Goal: Information Seeking & Learning: Find specific fact

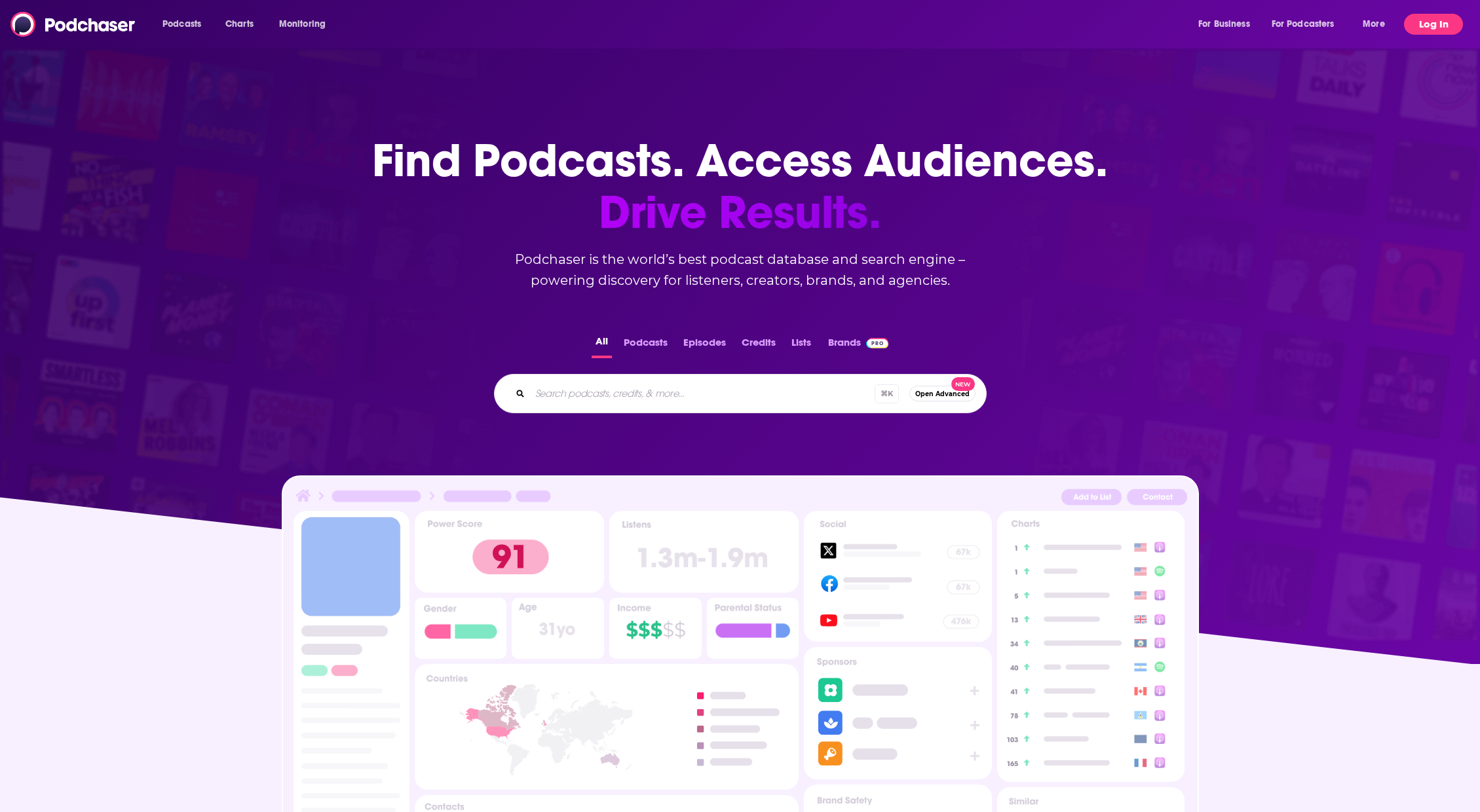
click at [1446, 26] on button "Log In" at bounding box center [1433, 24] width 59 height 21
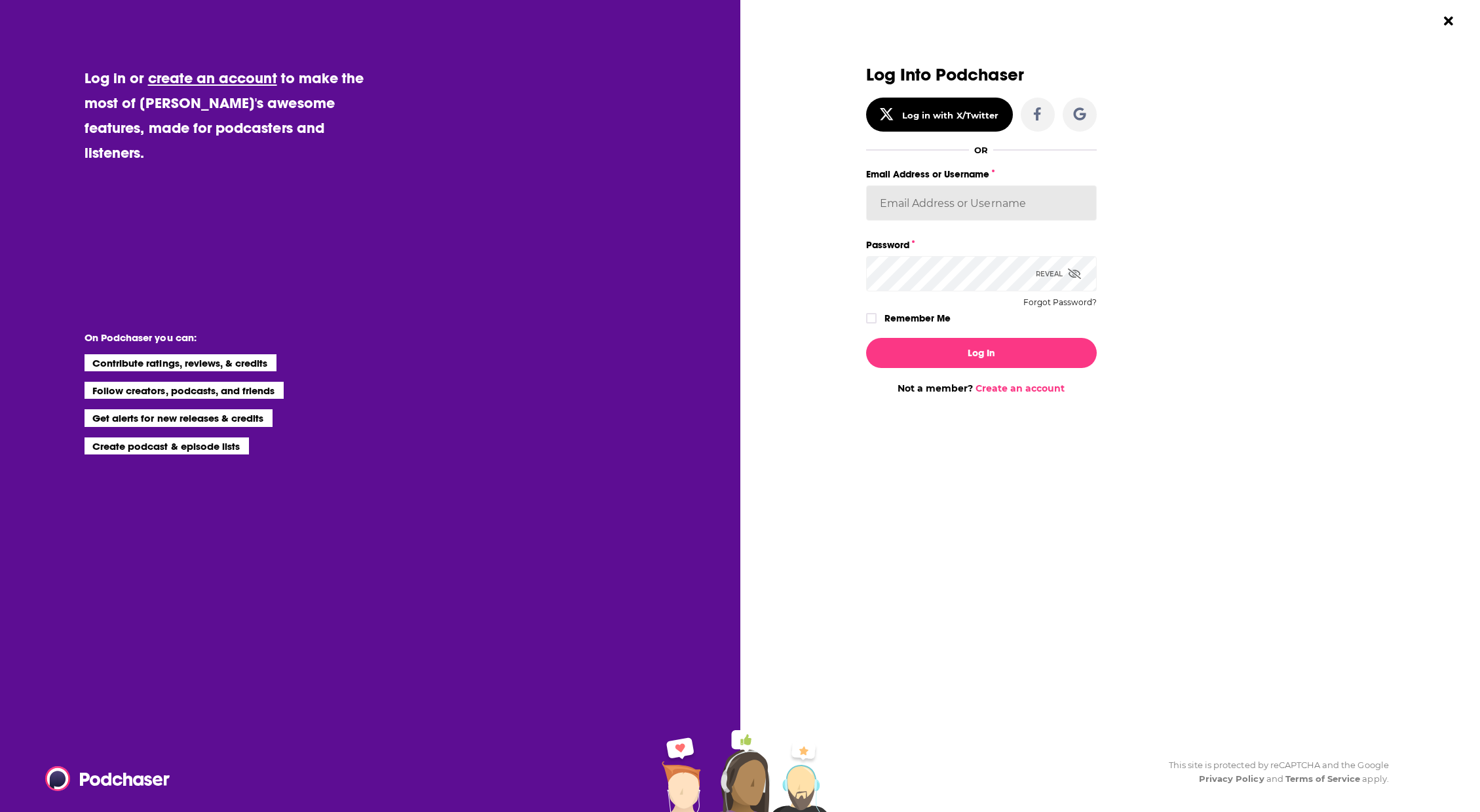
type input "berkmarc"
click at [1032, 356] on button "Log In" at bounding box center [981, 353] width 230 height 30
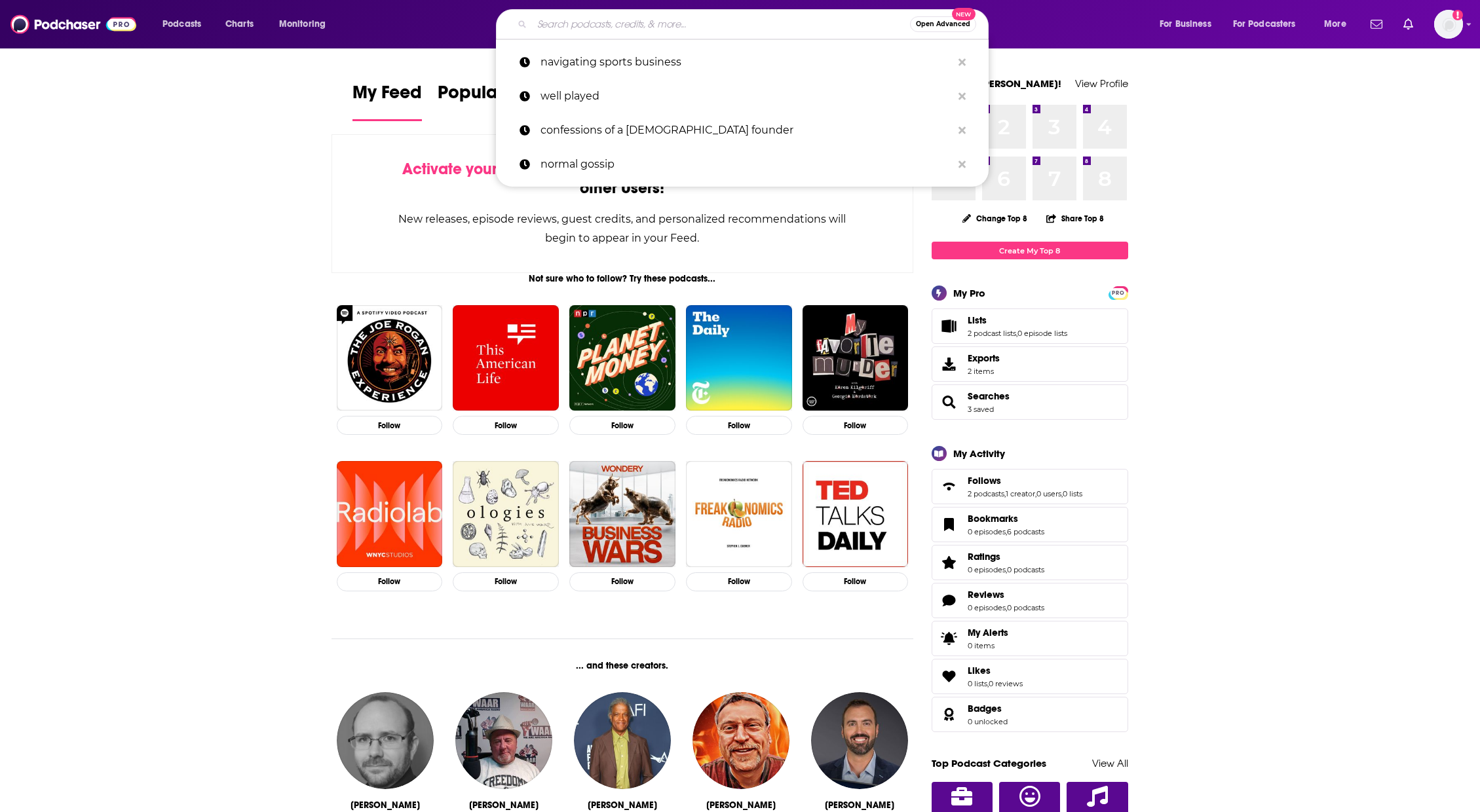
click at [791, 29] on input "Search podcasts, credits, & more..." at bounding box center [721, 24] width 378 height 21
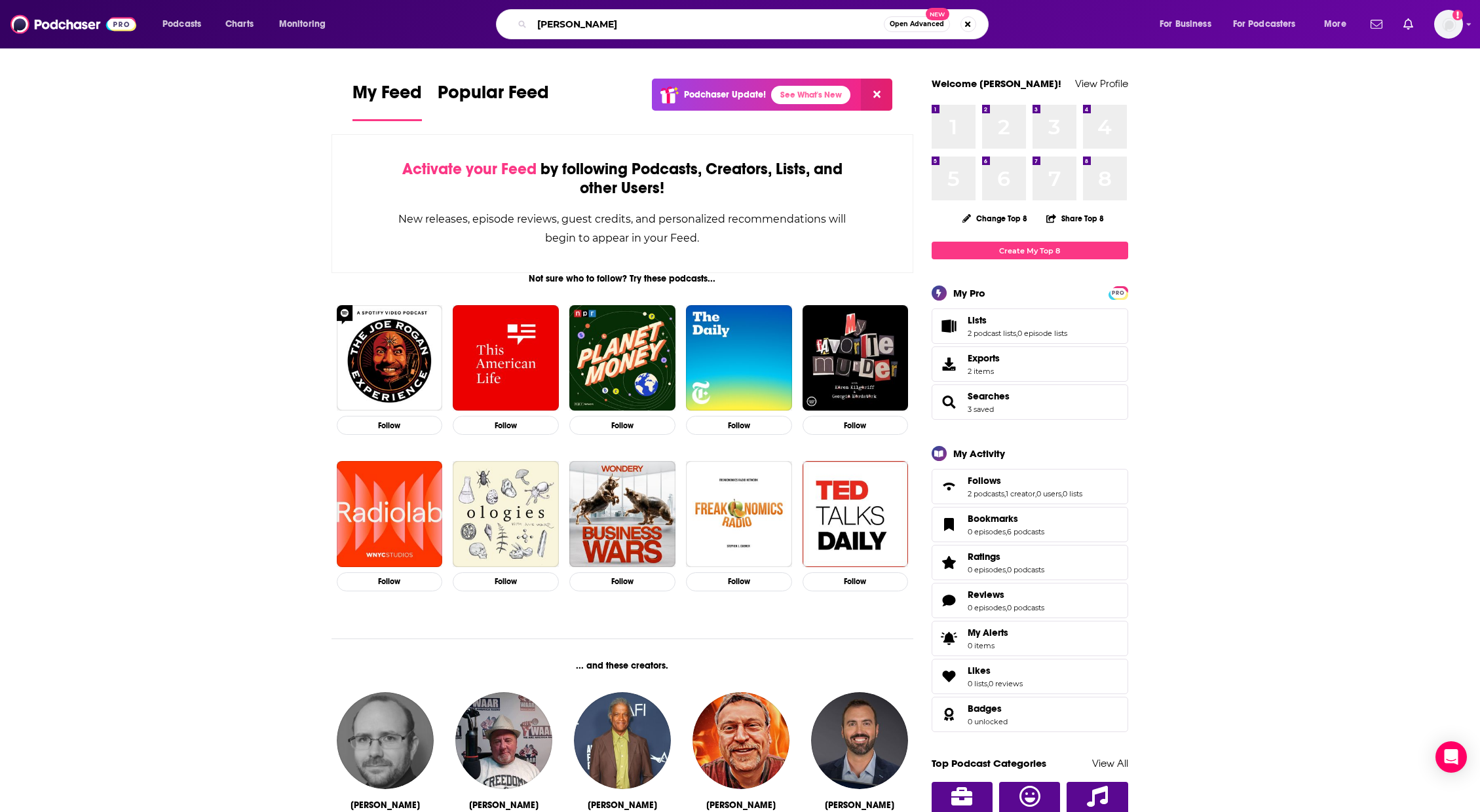
type input "[PERSON_NAME]"
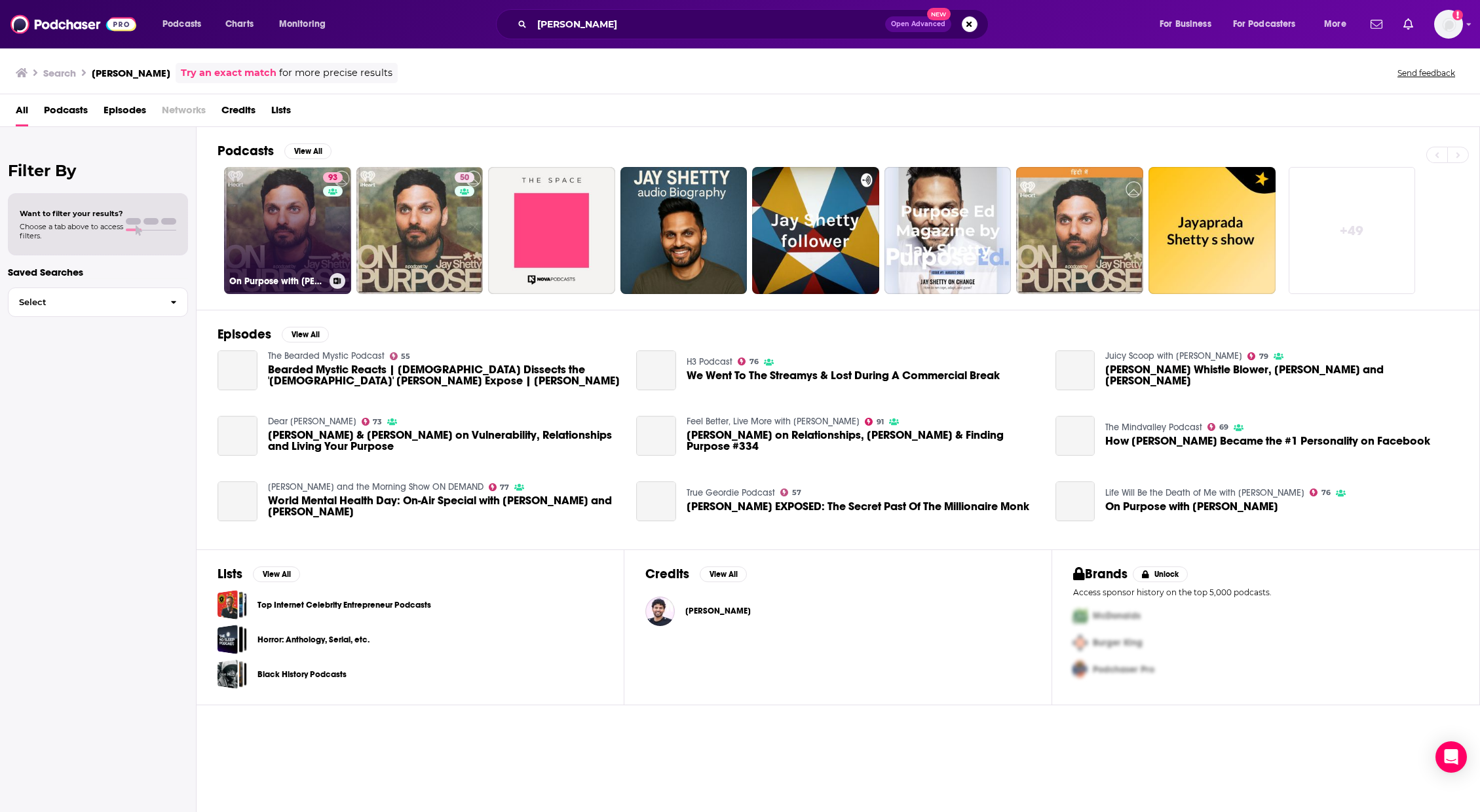
click at [302, 204] on link "93 On Purpose with [PERSON_NAME]" at bounding box center [287, 230] width 127 height 127
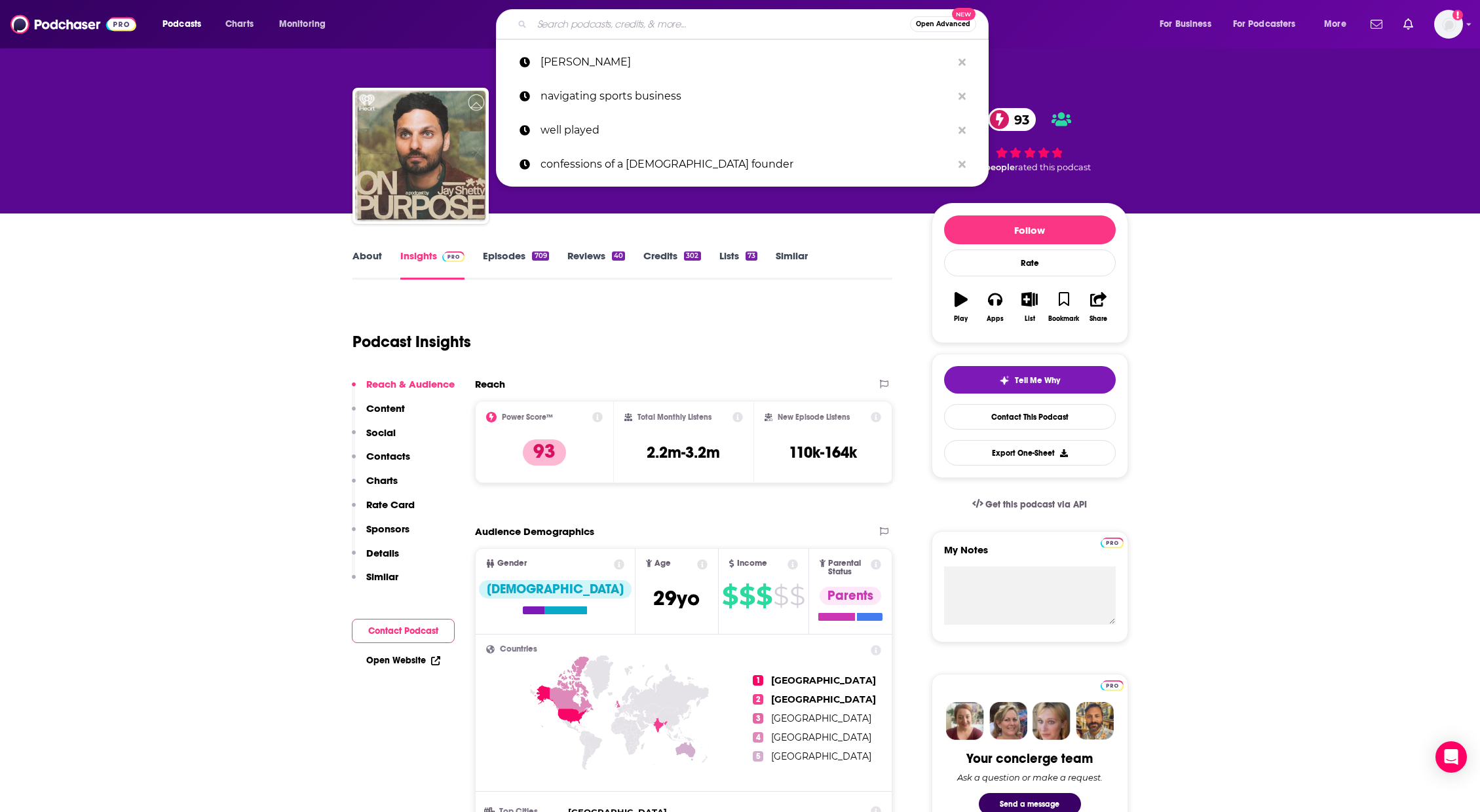
click at [658, 28] on input "Search podcasts, credits, & more..." at bounding box center [721, 24] width 378 height 21
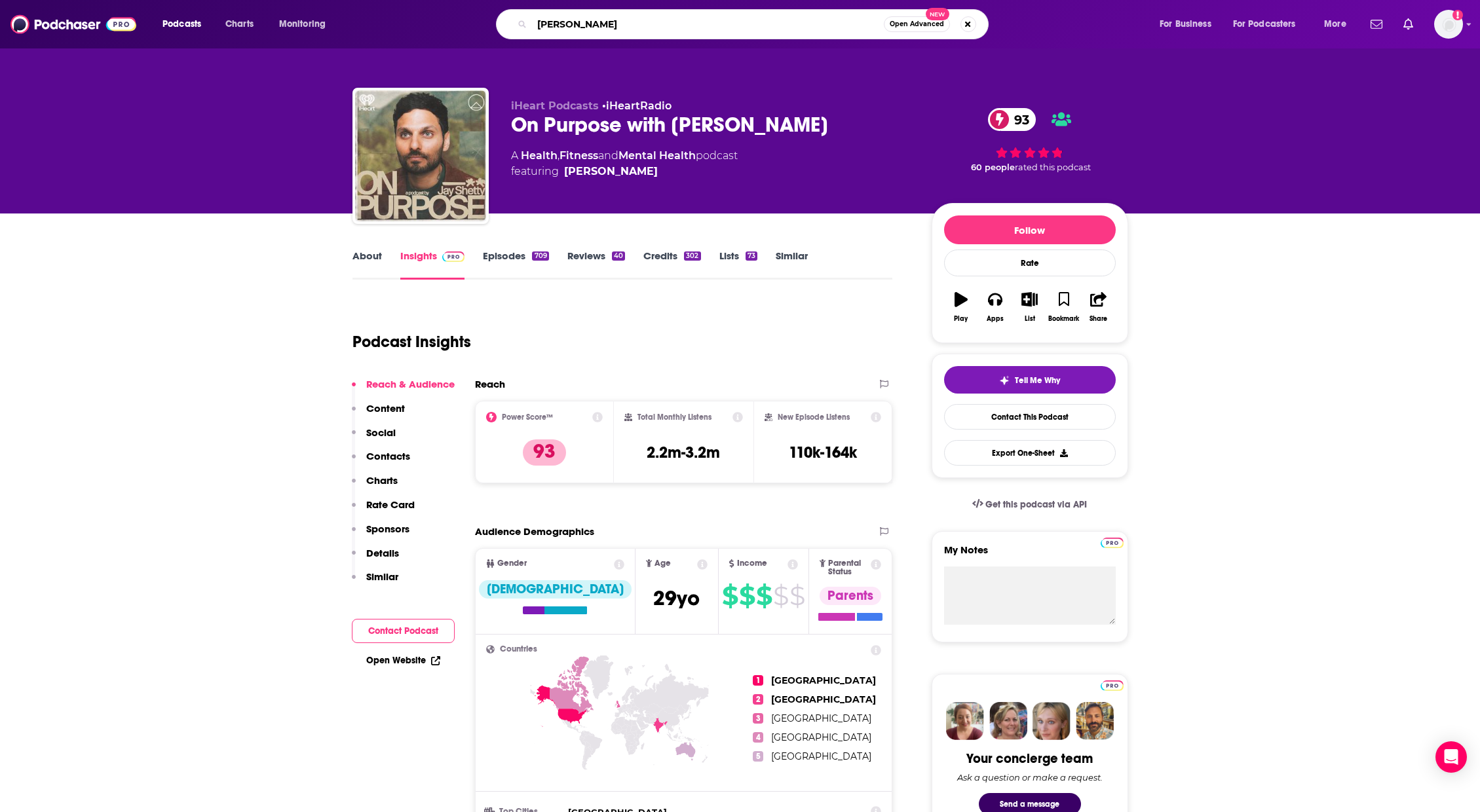
type input "[PERSON_NAME]"
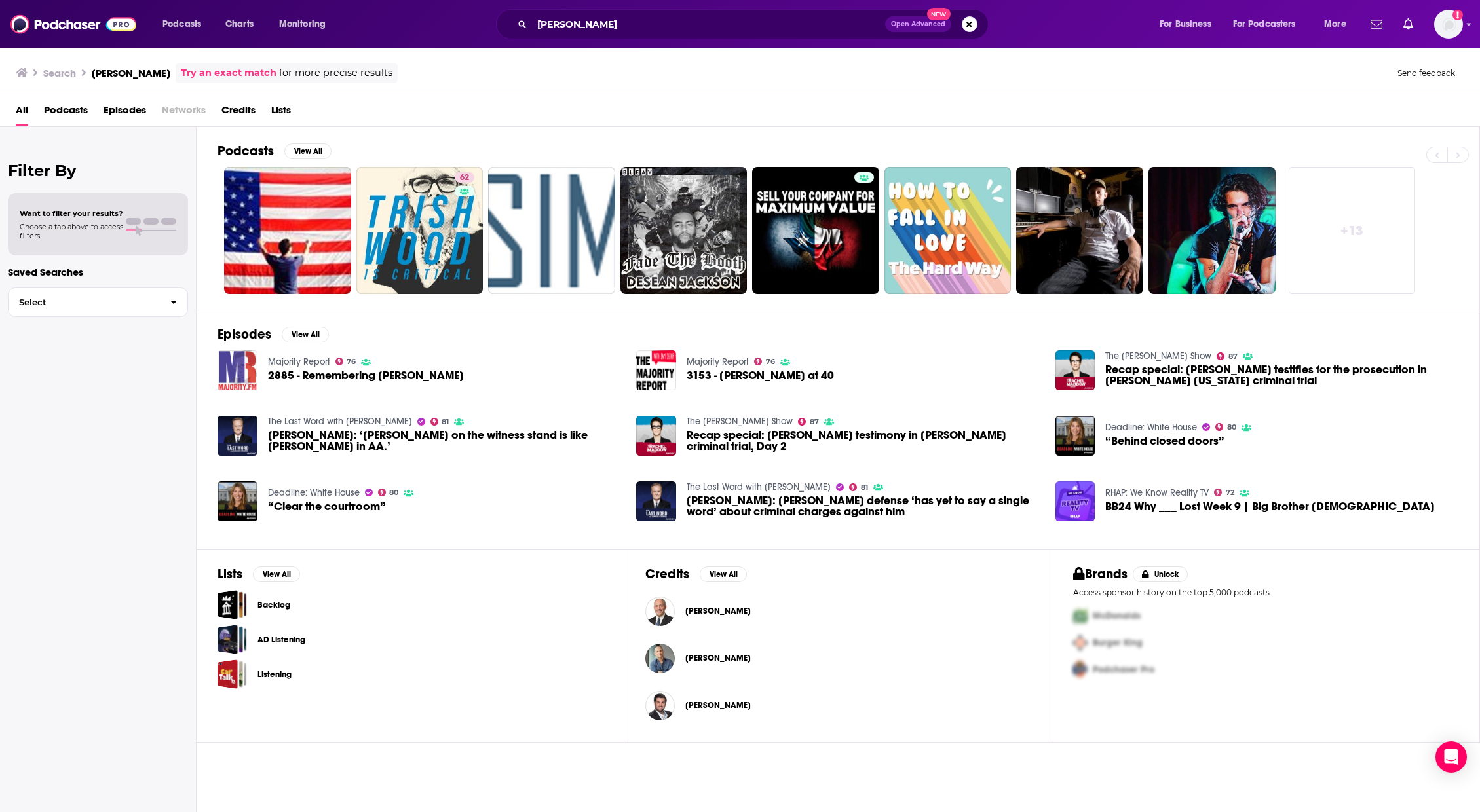
click at [688, 653] on span "[PERSON_NAME]" at bounding box center [718, 658] width 66 height 10
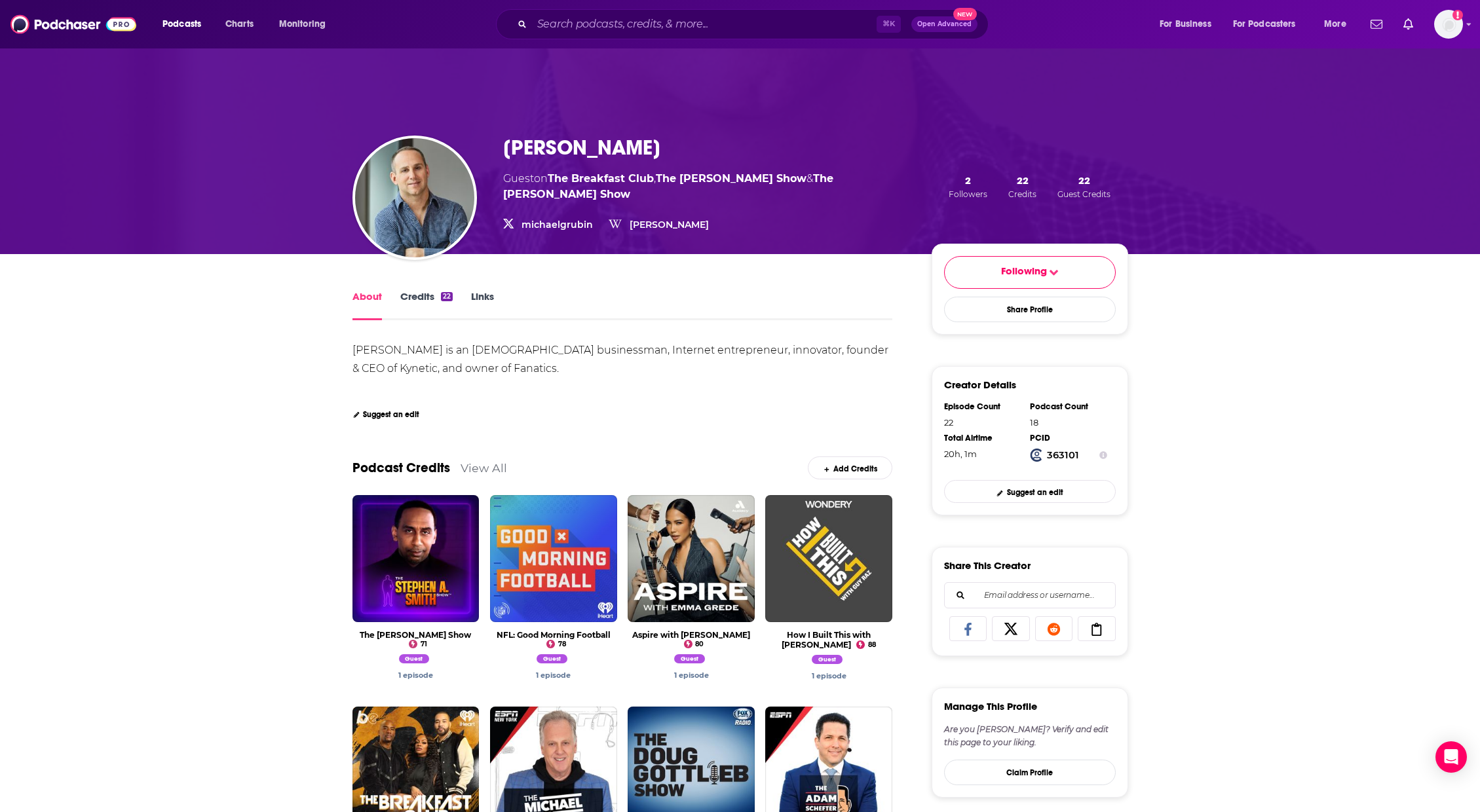
drag, startPoint x: 857, startPoint y: 465, endPoint x: 800, endPoint y: 400, distance: 86.5
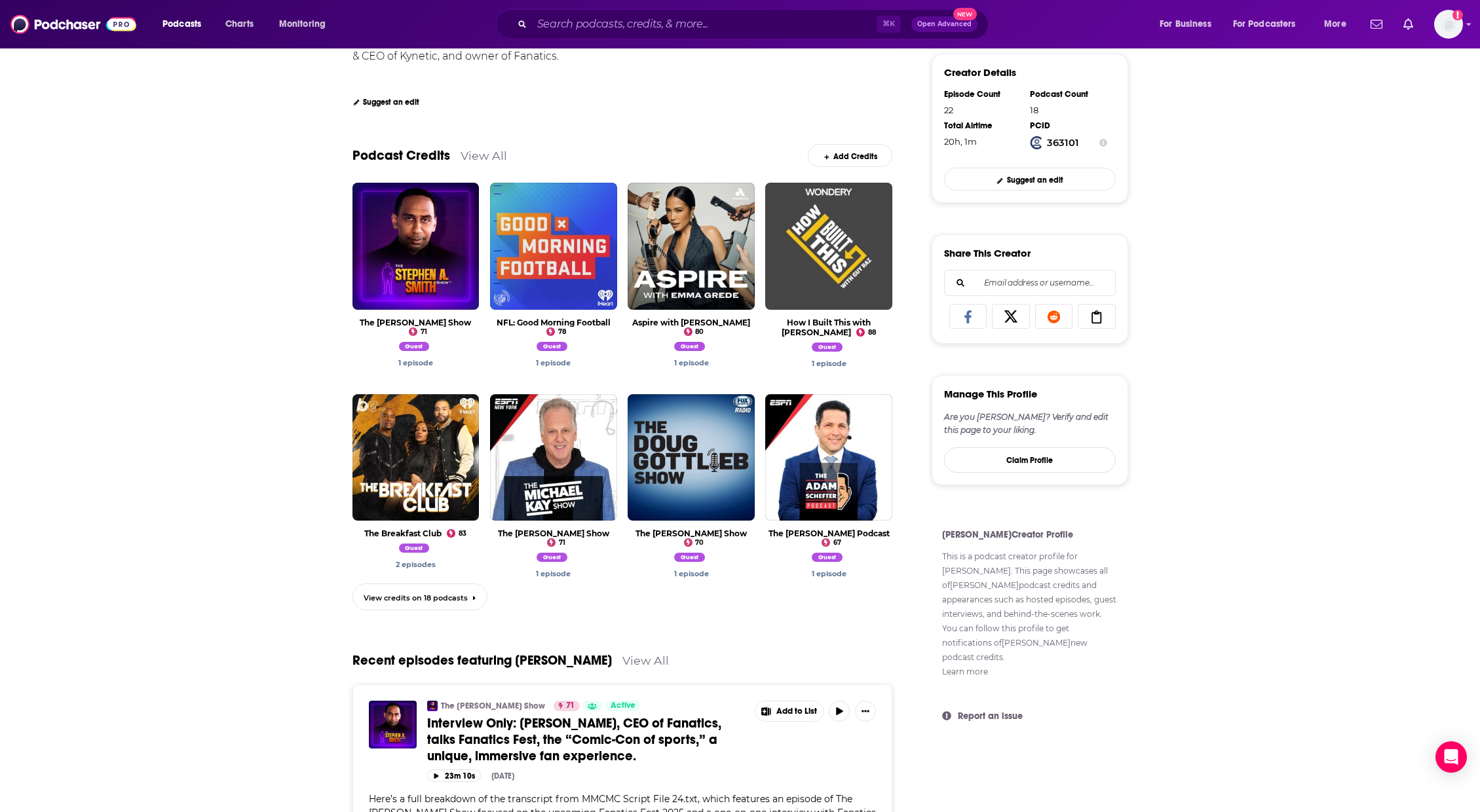
scroll to position [311, 0]
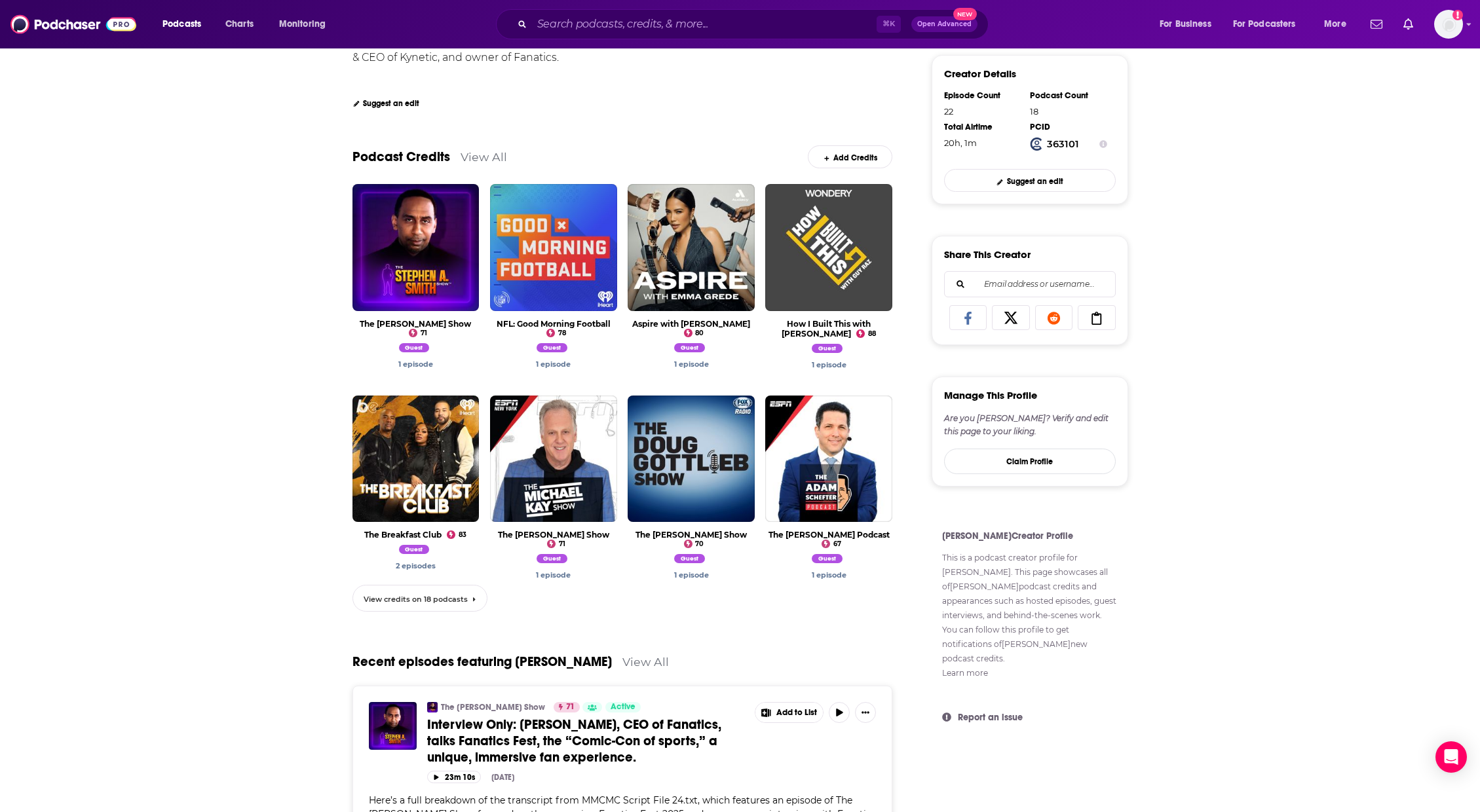
click at [418, 601] on span "View credits on 18 podcasts" at bounding box center [416, 599] width 104 height 9
